Goal: Task Accomplishment & Management: Use online tool/utility

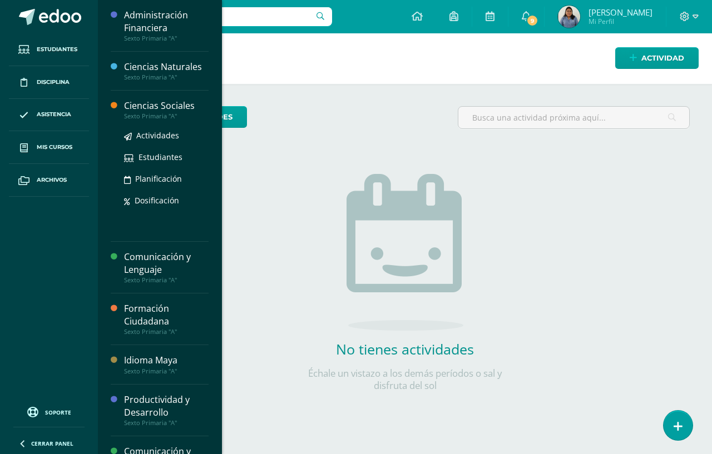
click at [147, 106] on div "Ciencias Sociales" at bounding box center [166, 106] width 85 height 13
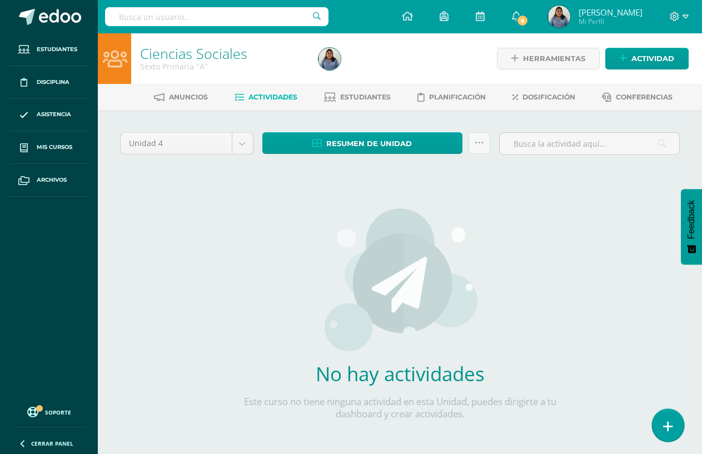
click at [670, 428] on icon at bounding box center [668, 426] width 10 height 13
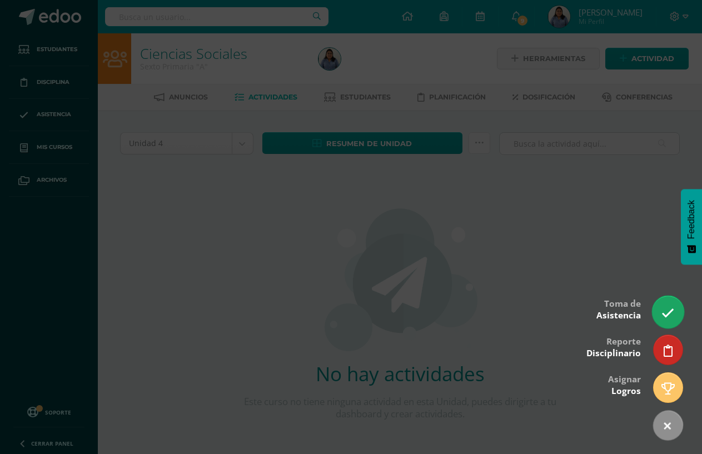
click at [665, 304] on link at bounding box center [668, 312] width 32 height 32
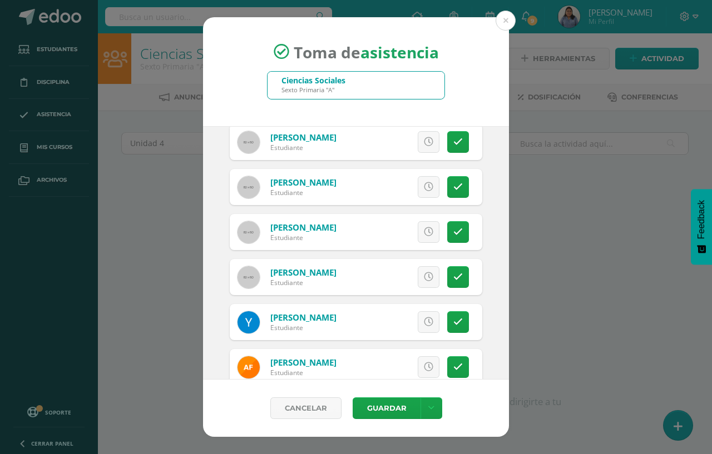
scroll to position [278, 0]
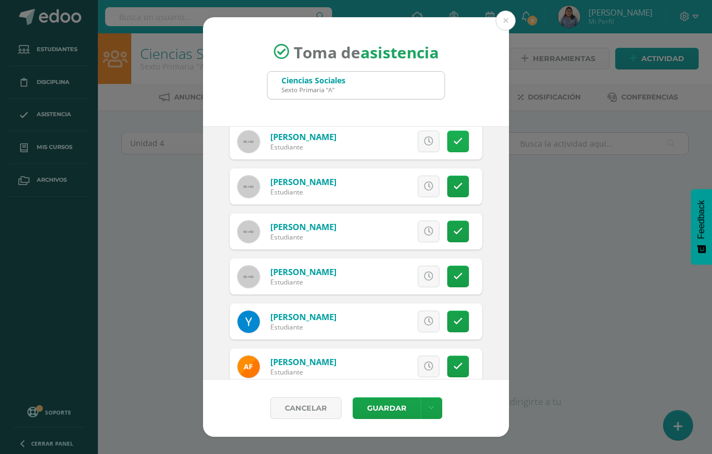
click at [453, 145] on icon at bounding box center [457, 141] width 9 height 9
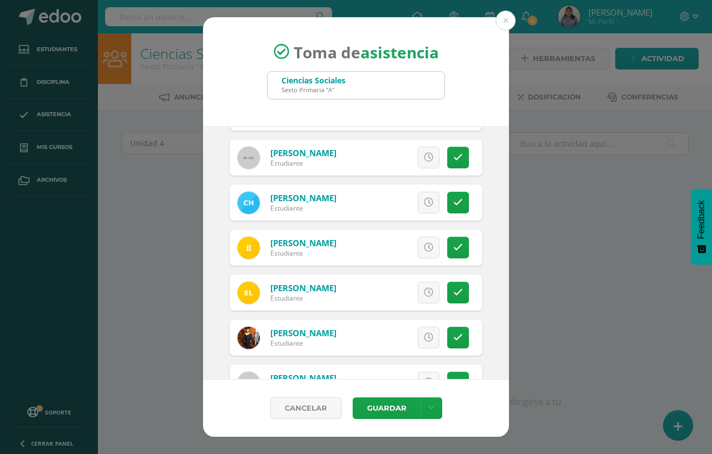
scroll to position [723, 0]
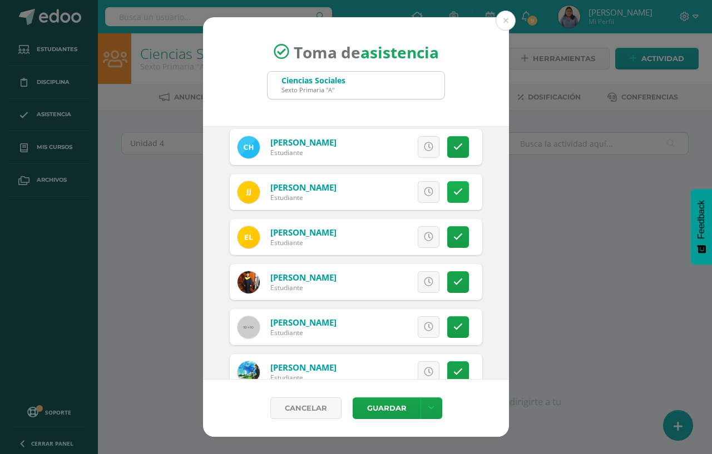
click at [455, 199] on link at bounding box center [458, 192] width 22 height 22
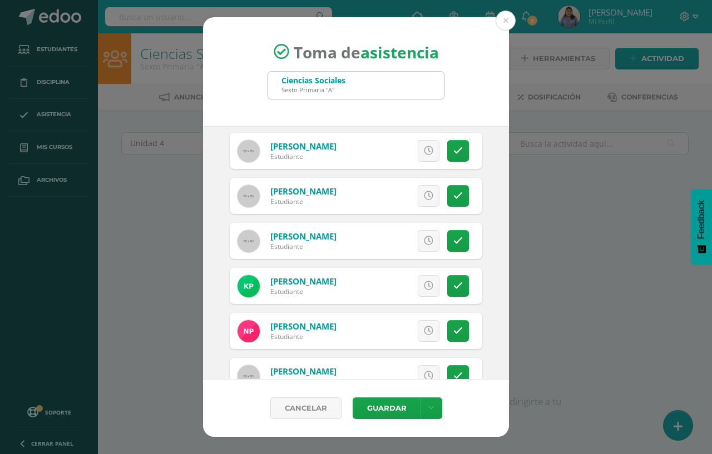
scroll to position [1112, 0]
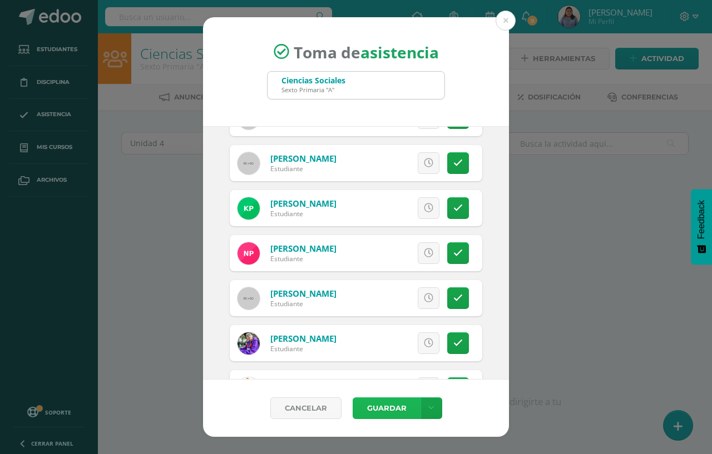
click at [395, 407] on button "Guardar" at bounding box center [386, 408] width 68 height 22
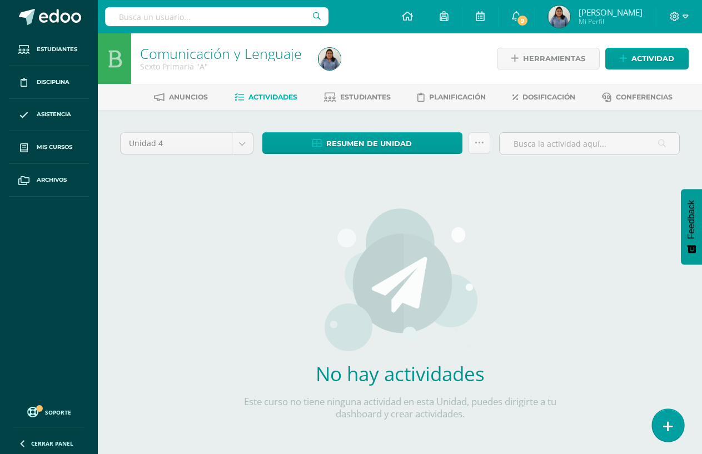
click at [672, 433] on link at bounding box center [668, 425] width 32 height 32
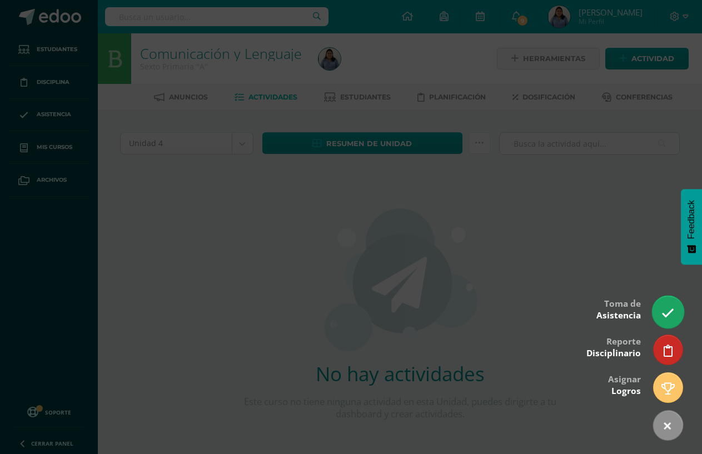
click at [679, 316] on link at bounding box center [668, 312] width 32 height 32
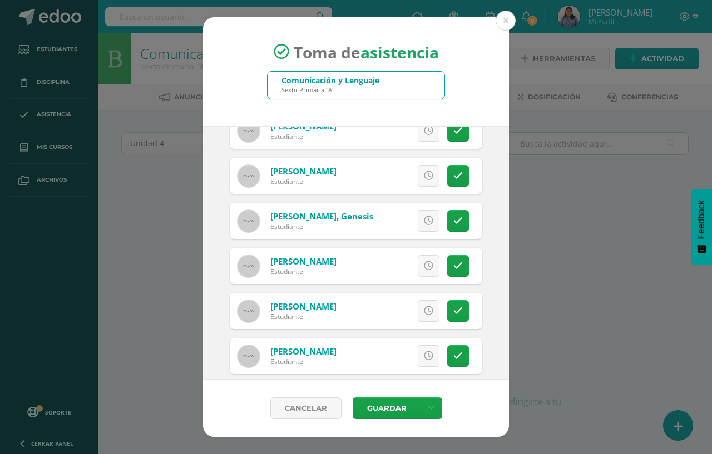
scroll to position [111, 0]
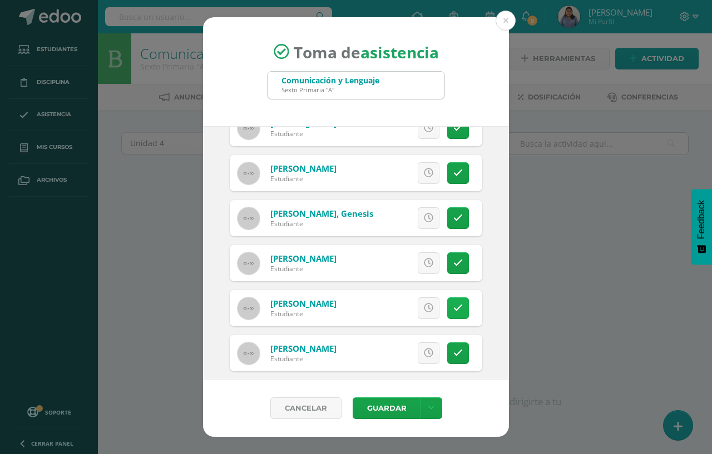
click at [453, 306] on icon at bounding box center [457, 308] width 9 height 9
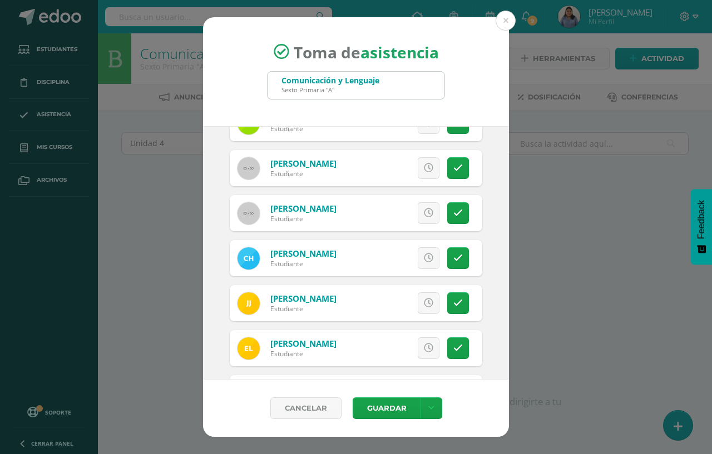
scroll to position [667, 0]
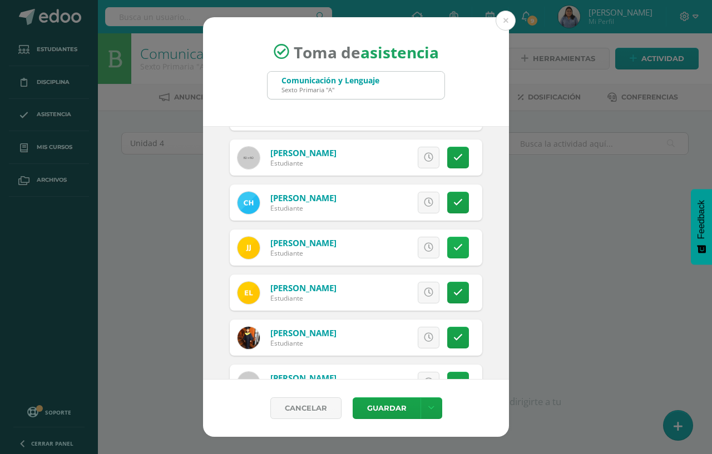
click at [453, 250] on icon at bounding box center [457, 247] width 9 height 9
click at [409, 402] on button "Guardar" at bounding box center [386, 408] width 68 height 22
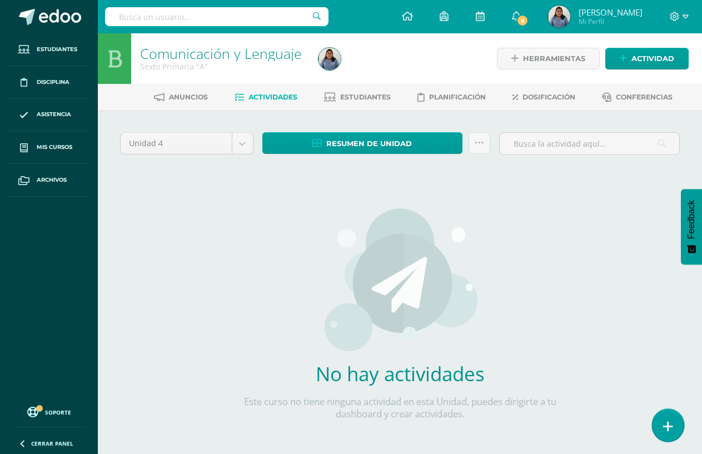
click at [664, 430] on icon at bounding box center [668, 426] width 10 height 13
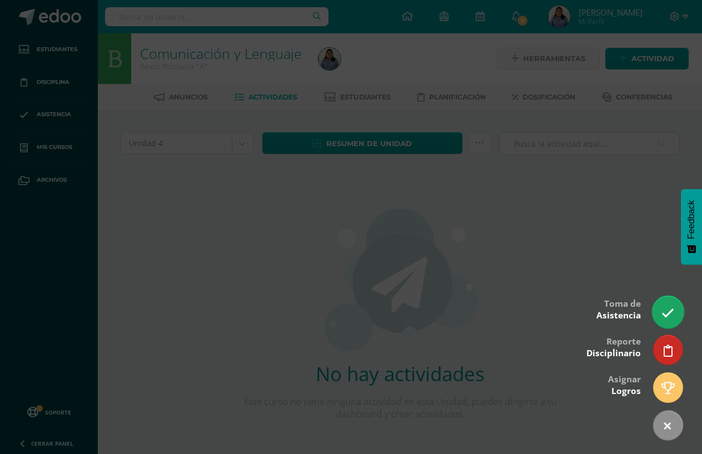
click at [672, 307] on icon at bounding box center [668, 313] width 13 height 13
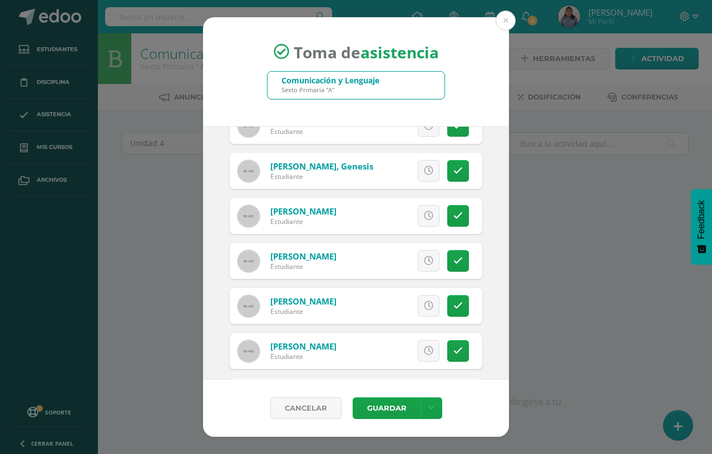
scroll to position [167, 0]
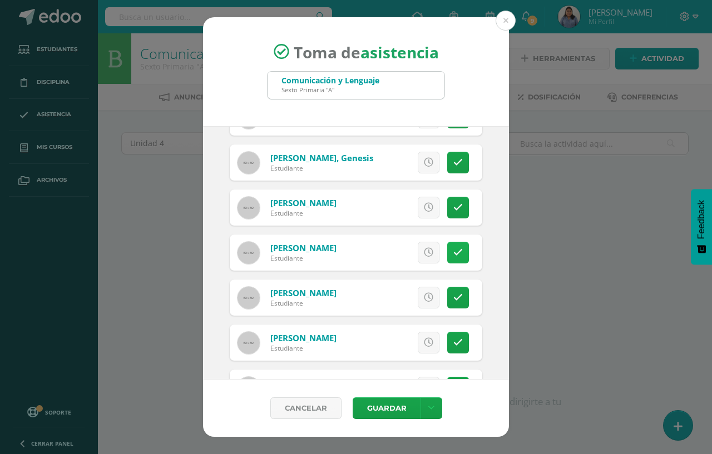
click at [453, 250] on link at bounding box center [458, 253] width 22 height 22
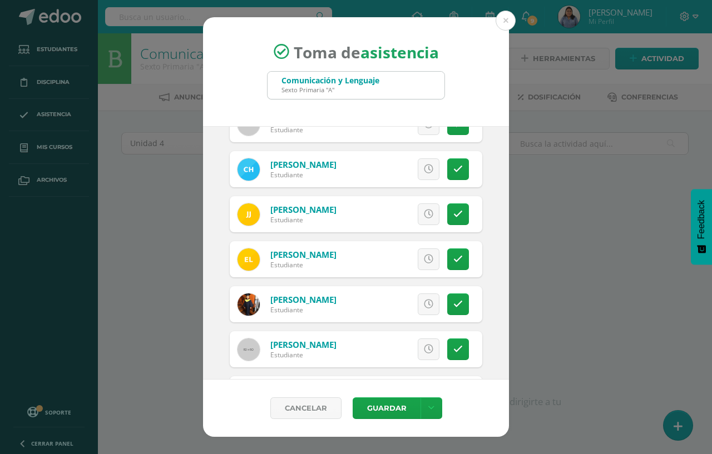
scroll to position [723, 0]
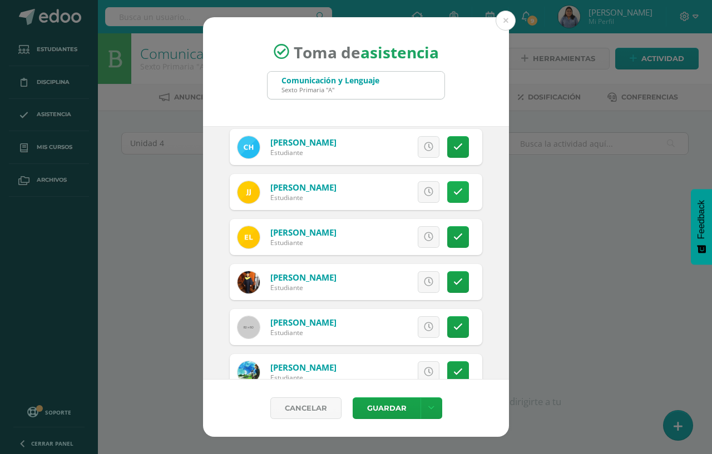
click at [453, 195] on icon at bounding box center [457, 191] width 9 height 9
click at [380, 410] on button "Guardar" at bounding box center [386, 408] width 68 height 22
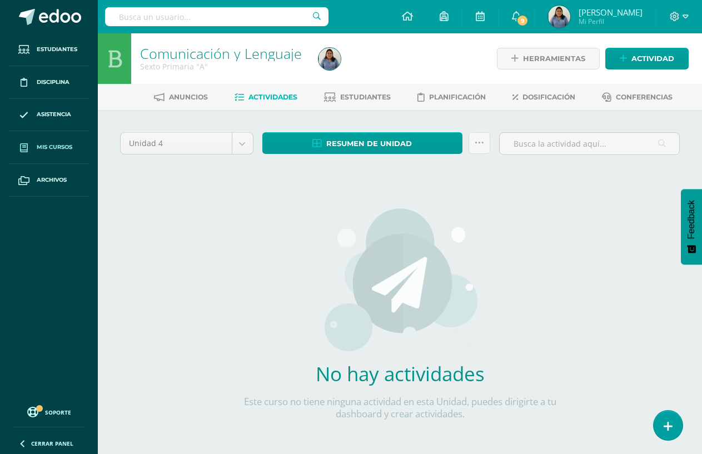
click at [48, 142] on link "Mis cursos" at bounding box center [49, 147] width 80 height 33
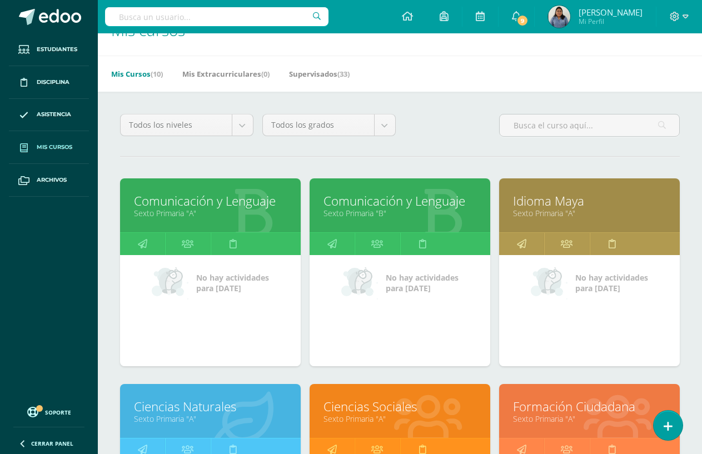
scroll to position [111, 0]
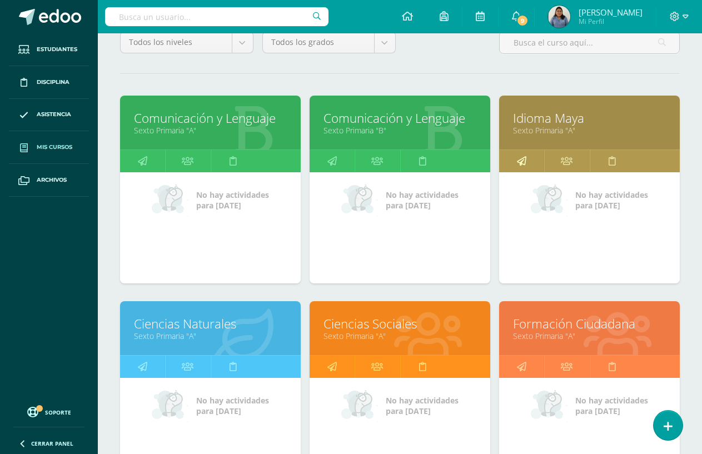
click at [518, 154] on icon at bounding box center [521, 161] width 9 height 22
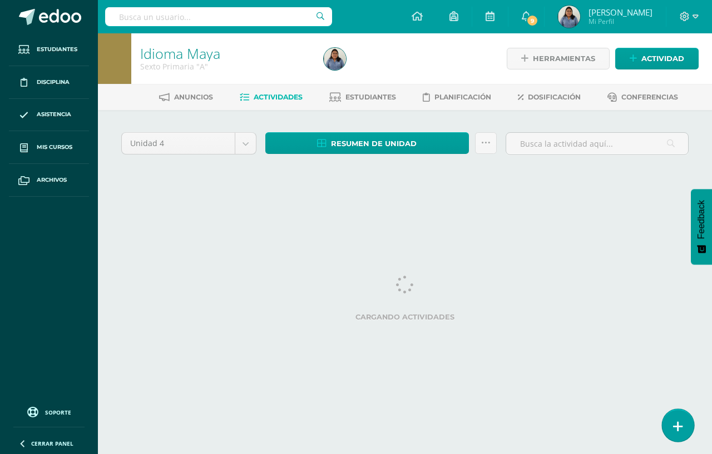
click at [681, 426] on icon at bounding box center [678, 426] width 10 height 13
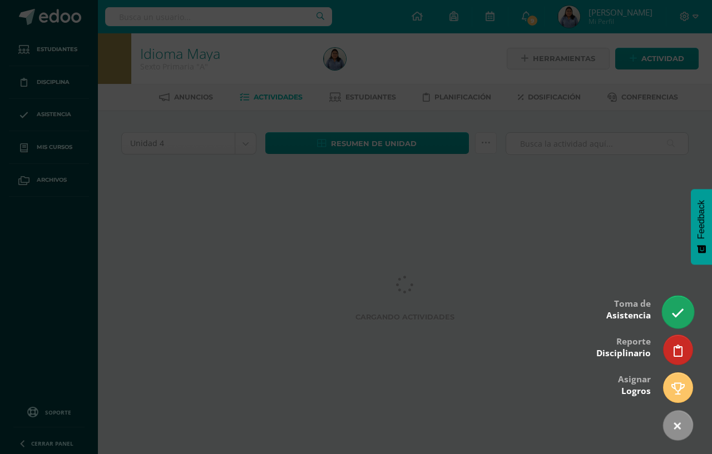
click at [674, 321] on link at bounding box center [678, 312] width 32 height 32
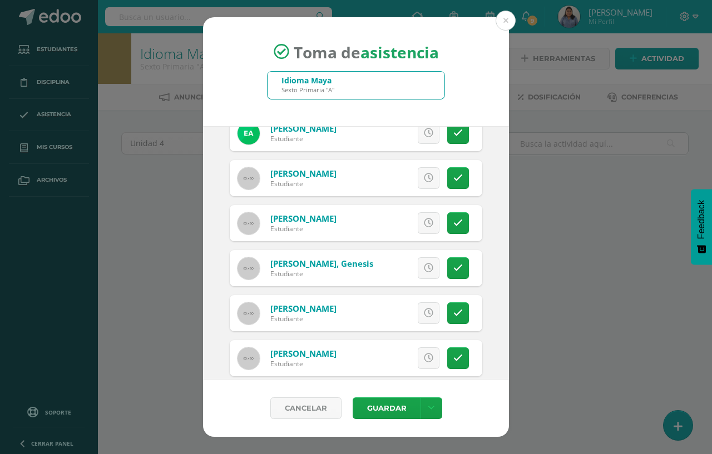
scroll to position [111, 0]
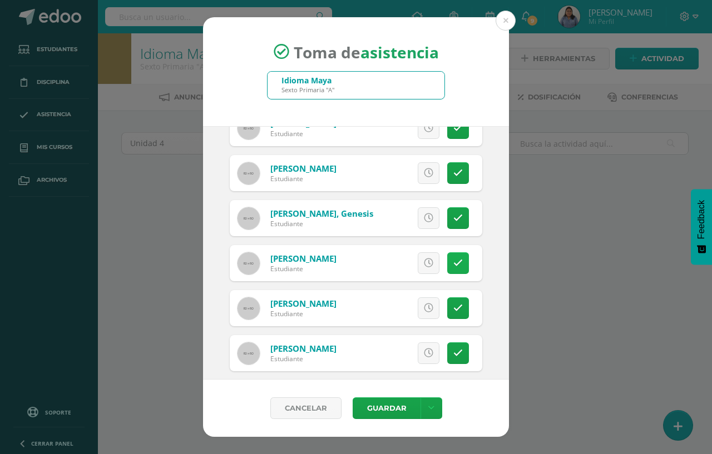
click at [453, 261] on icon at bounding box center [457, 263] width 9 height 9
click at [455, 261] on icon at bounding box center [458, 263] width 6 height 9
click at [453, 306] on icon at bounding box center [457, 308] width 9 height 9
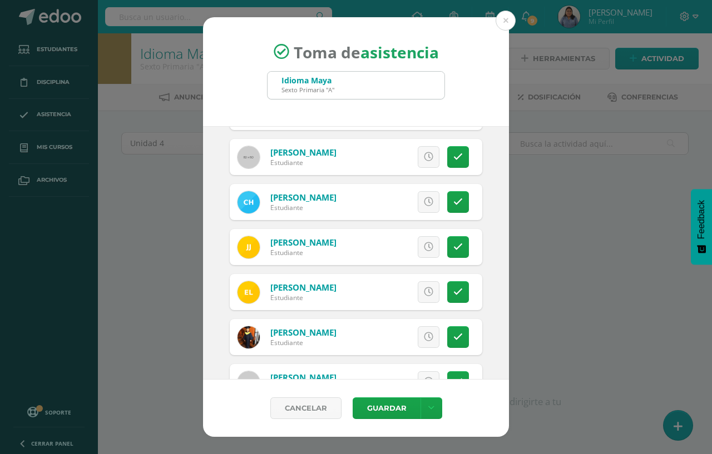
scroll to position [667, 0]
click at [453, 246] on icon at bounding box center [457, 247] width 9 height 9
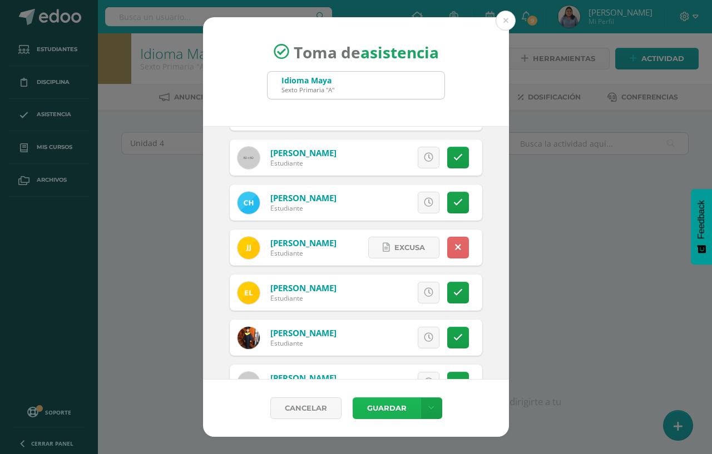
click at [392, 409] on button "Guardar" at bounding box center [386, 408] width 68 height 22
